Goal: Transaction & Acquisition: Purchase product/service

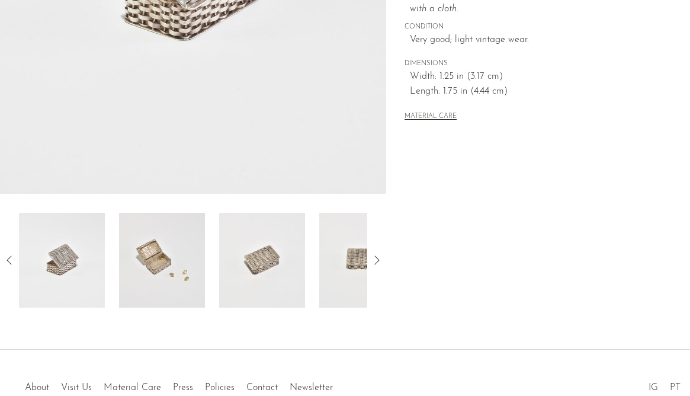
scroll to position [376, 0]
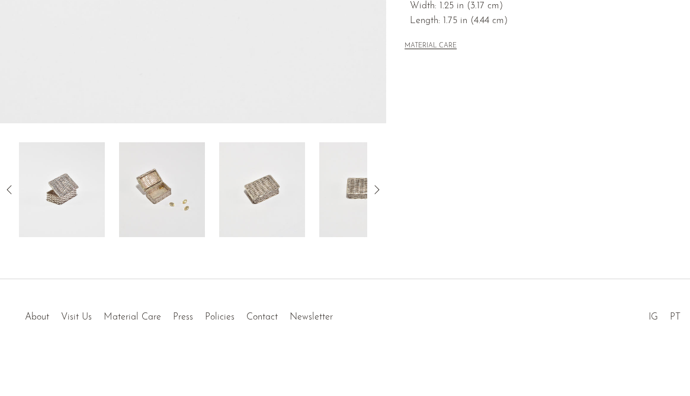
click at [377, 189] on icon at bounding box center [377, 190] width 14 height 14
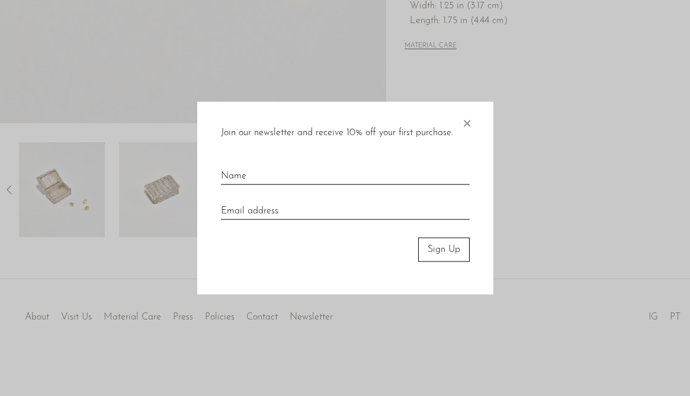
click at [320, 172] on input "text" at bounding box center [345, 171] width 249 height 26
click at [468, 123] on span "×" at bounding box center [467, 121] width 12 height 38
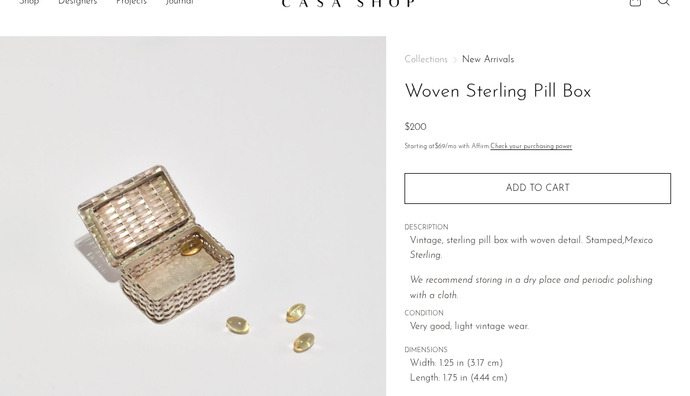
scroll to position [0, 0]
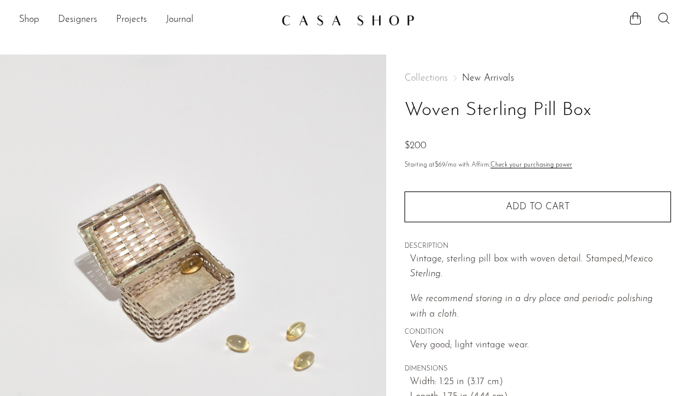
click at [664, 14] on icon at bounding box center [664, 18] width 14 height 14
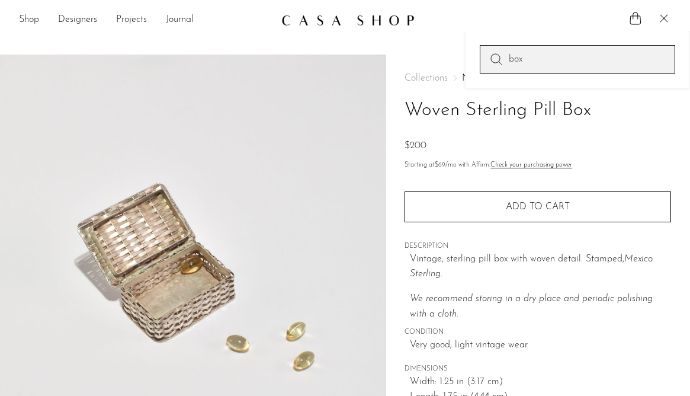
type input "box"
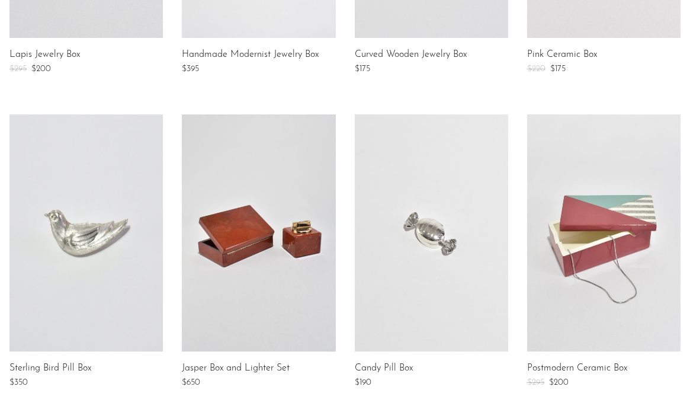
scroll to position [947, 0]
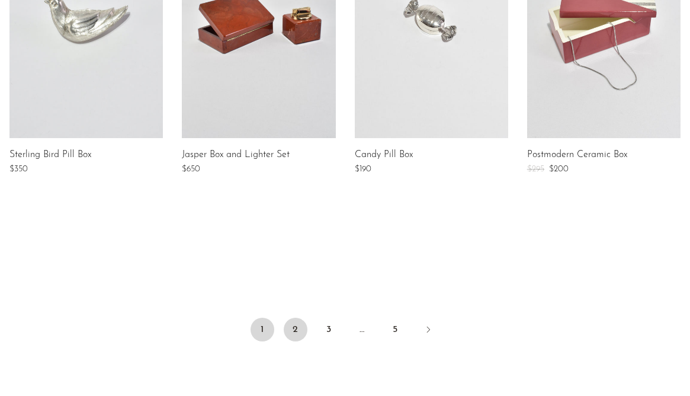
click at [298, 325] on link "2" at bounding box center [296, 330] width 24 height 24
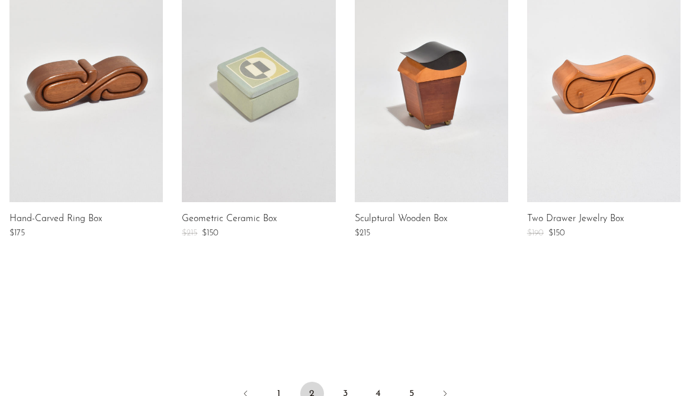
scroll to position [894, 0]
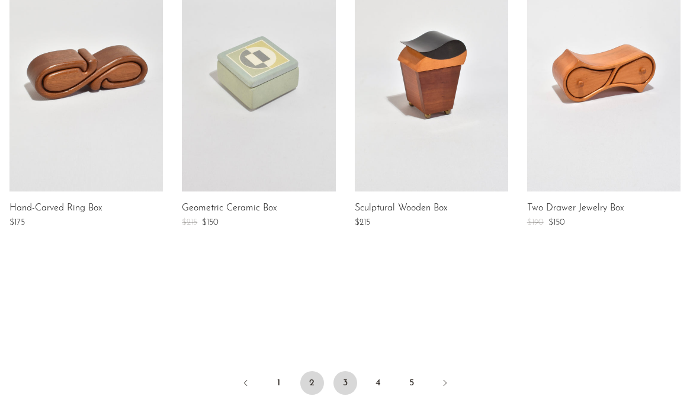
click at [348, 379] on link "3" at bounding box center [346, 383] width 24 height 24
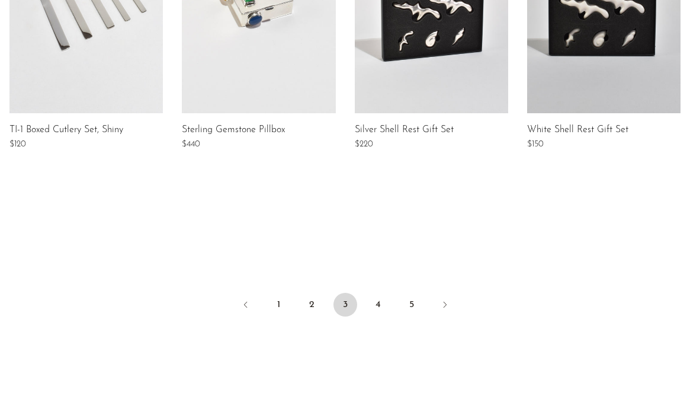
scroll to position [1073, 0]
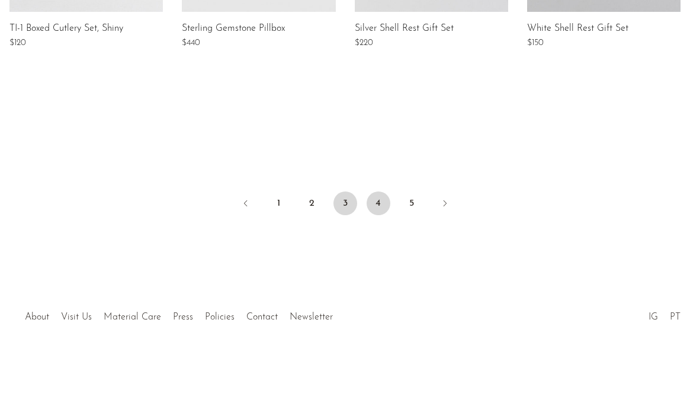
click at [378, 206] on link "4" at bounding box center [379, 203] width 24 height 24
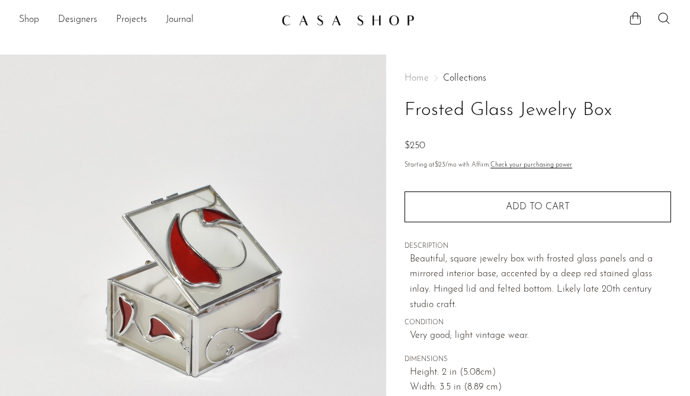
click at [25, 21] on link "Shop" at bounding box center [29, 19] width 20 height 15
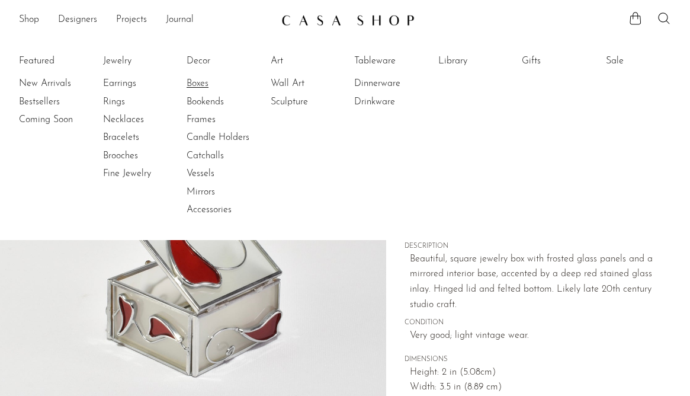
click at [201, 81] on link "Boxes" at bounding box center [231, 83] width 89 height 13
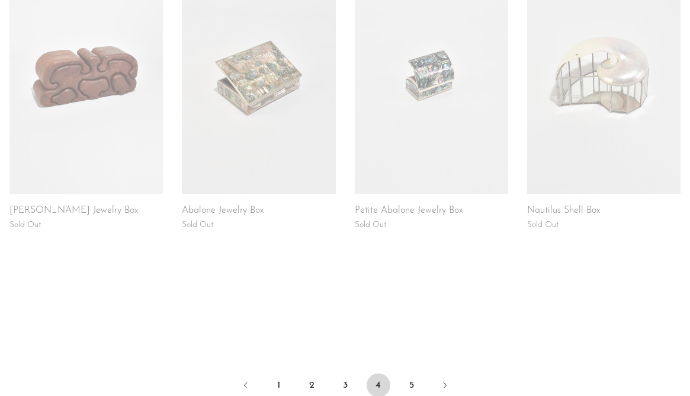
scroll to position [917, 0]
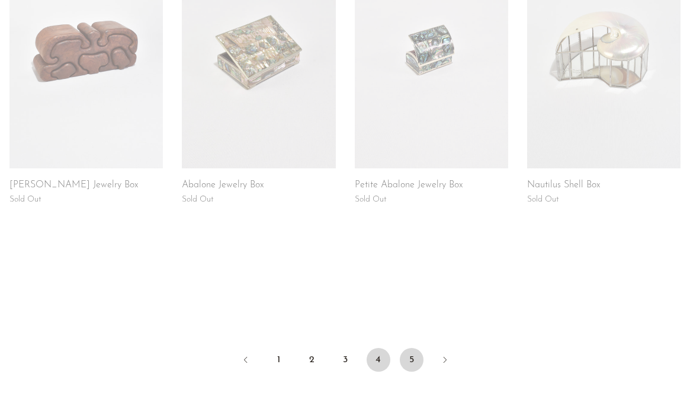
click at [412, 364] on link "5" at bounding box center [412, 360] width 24 height 24
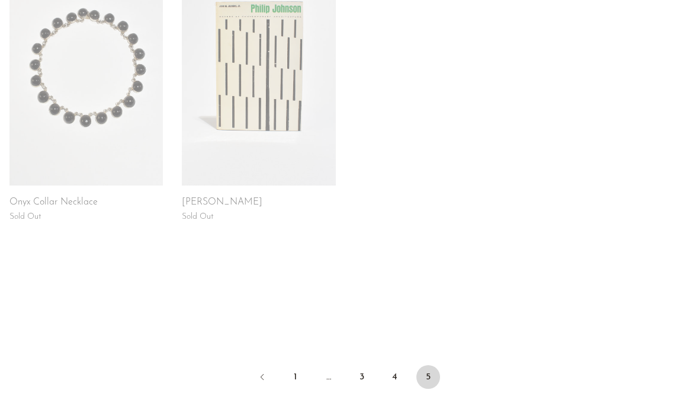
scroll to position [930, 0]
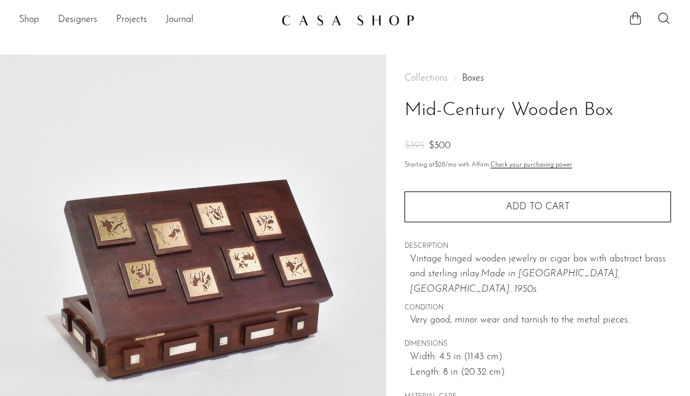
click at [219, 243] on img at bounding box center [193, 277] width 386 height 445
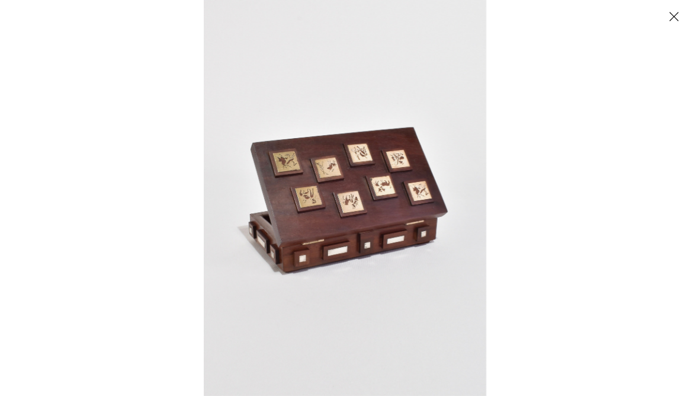
click at [330, 178] on img at bounding box center [345, 198] width 283 height 396
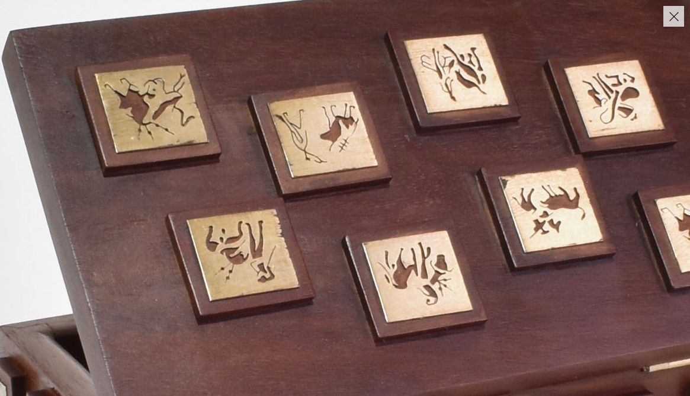
click at [676, 17] on button "Close" at bounding box center [674, 16] width 21 height 21
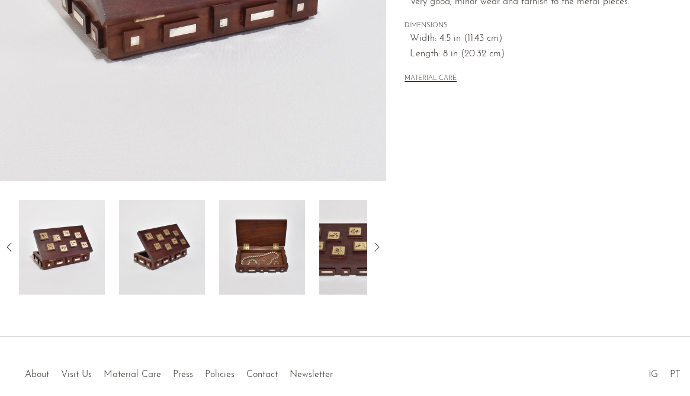
scroll to position [376, 0]
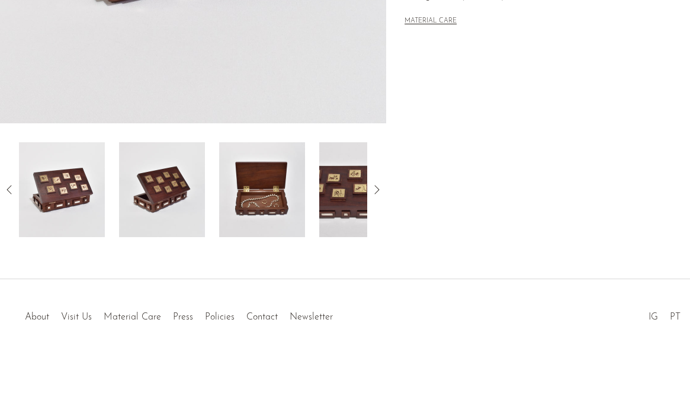
click at [233, 188] on img at bounding box center [262, 189] width 86 height 95
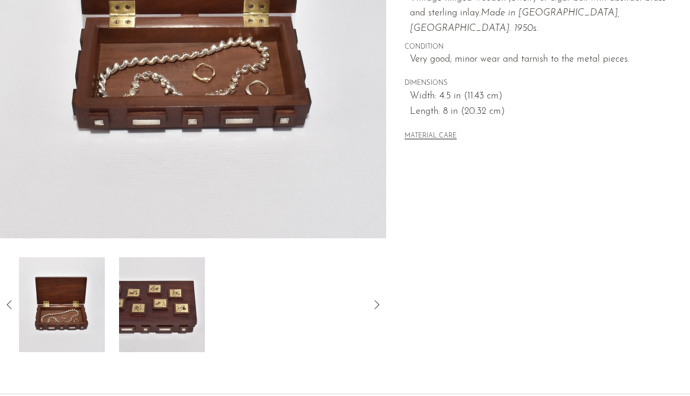
scroll to position [270, 0]
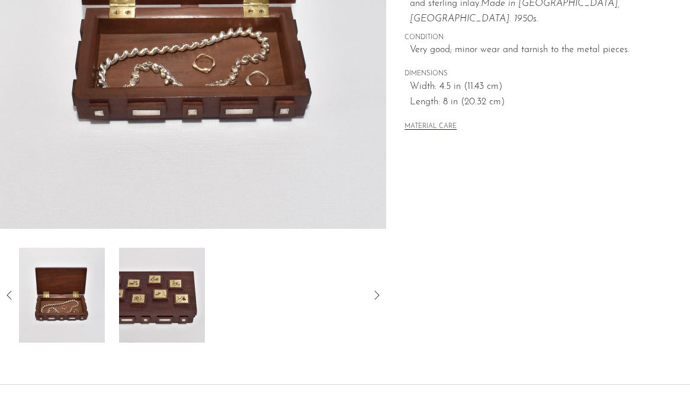
click at [162, 303] on img at bounding box center [162, 295] width 86 height 95
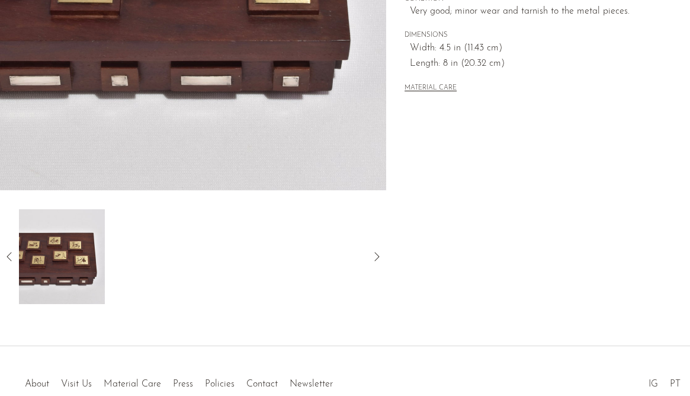
scroll to position [313, 0]
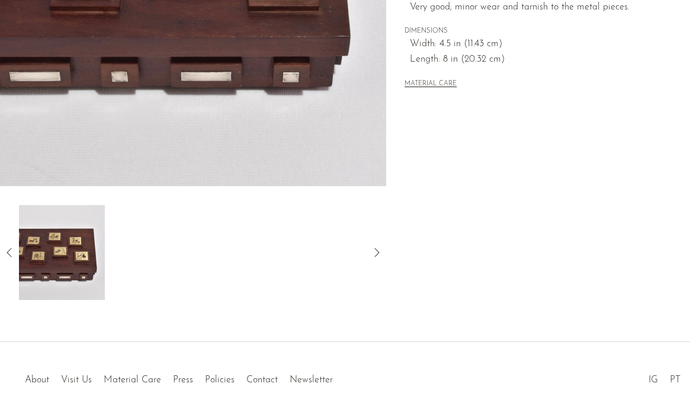
click at [380, 247] on icon at bounding box center [377, 252] width 14 height 14
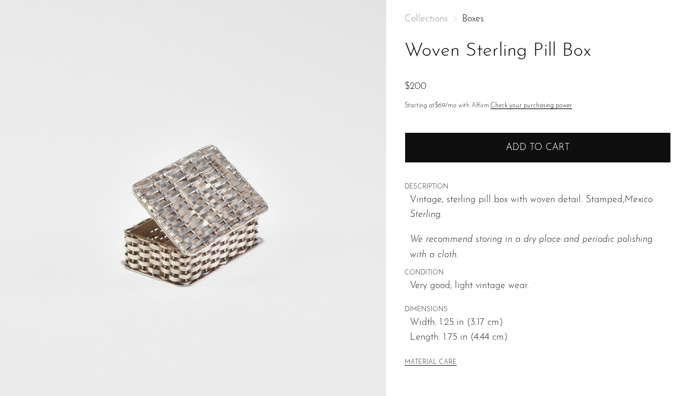
scroll to position [63, 0]
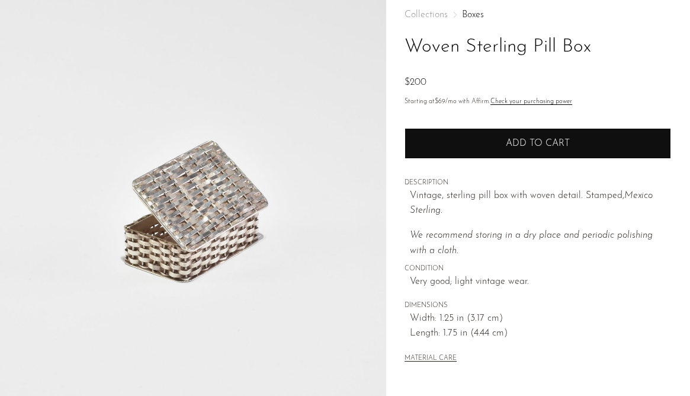
click at [464, 136] on button "Add to cart" at bounding box center [538, 143] width 267 height 31
